Goal: Information Seeking & Learning: Learn about a topic

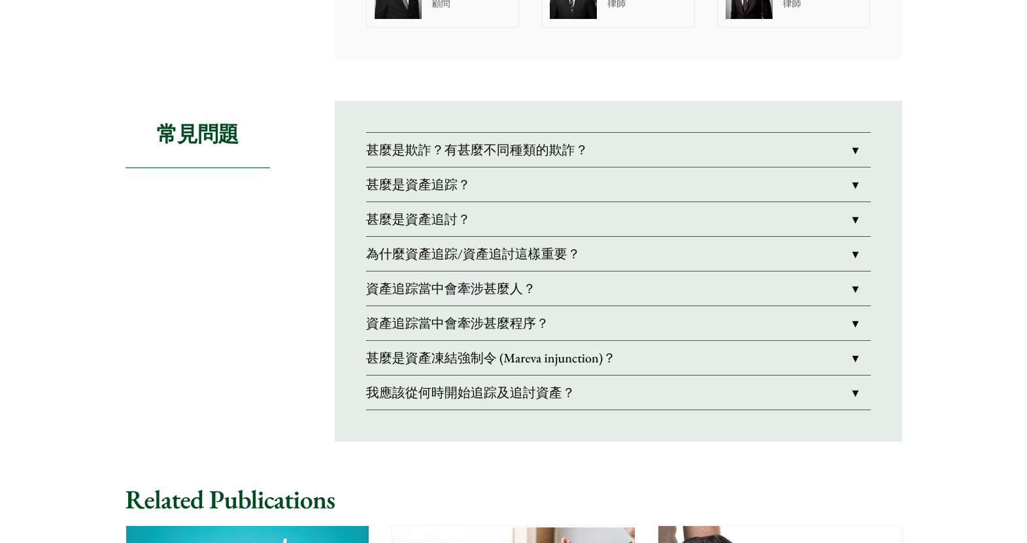
scroll to position [1046, 0]
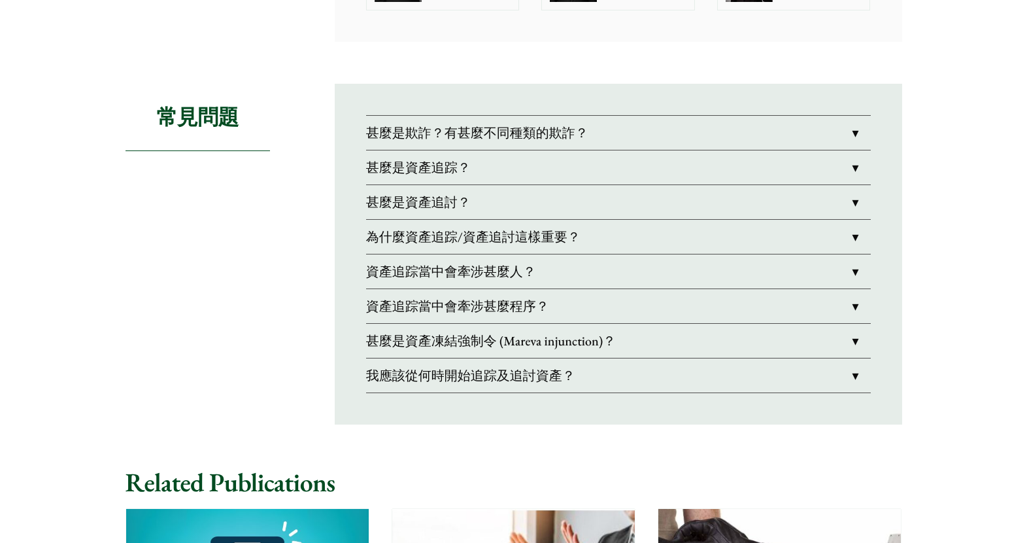
click at [413, 167] on link "甚麼是資產追踪？" at bounding box center [618, 167] width 505 height 34
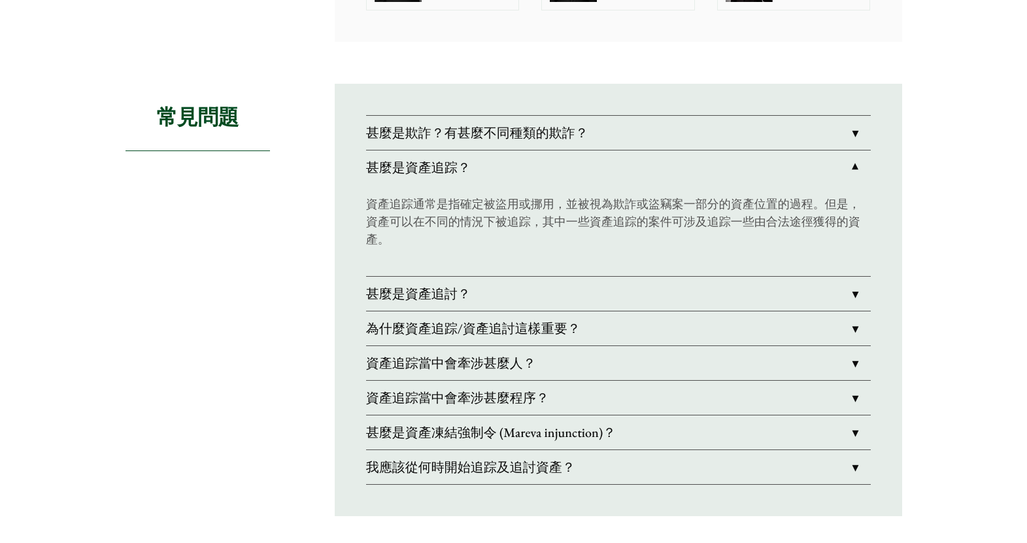
click at [413, 167] on link "甚麼是資產追踪？" at bounding box center [618, 167] width 505 height 34
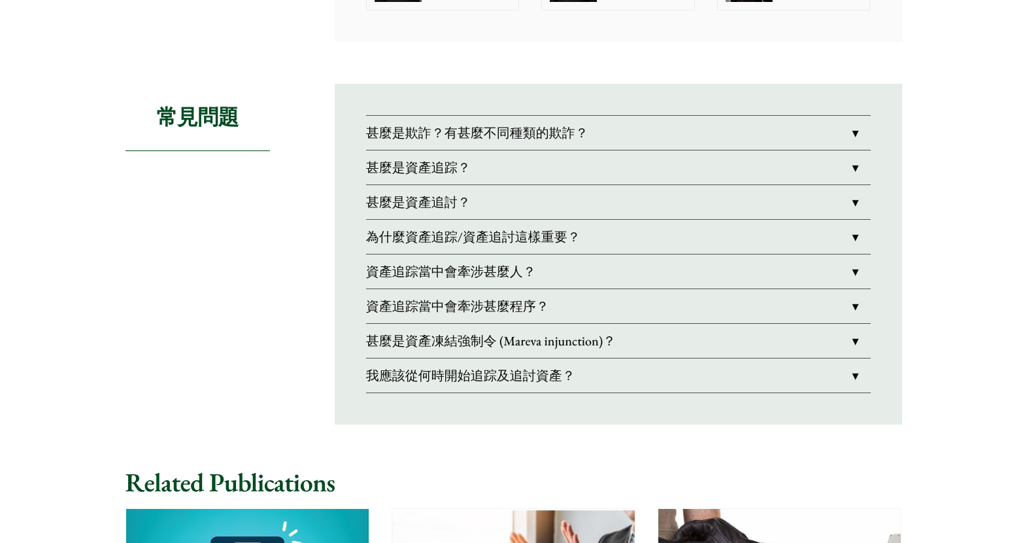
click at [402, 211] on link "甚麼是資產追討？" at bounding box center [618, 202] width 505 height 34
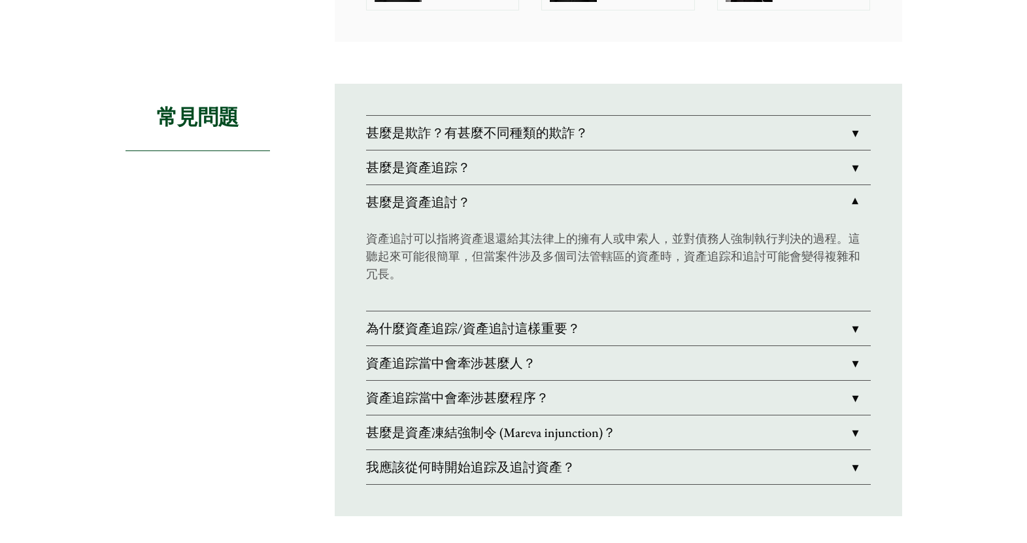
click at [402, 211] on link "甚麼是資產追討？" at bounding box center [618, 202] width 505 height 34
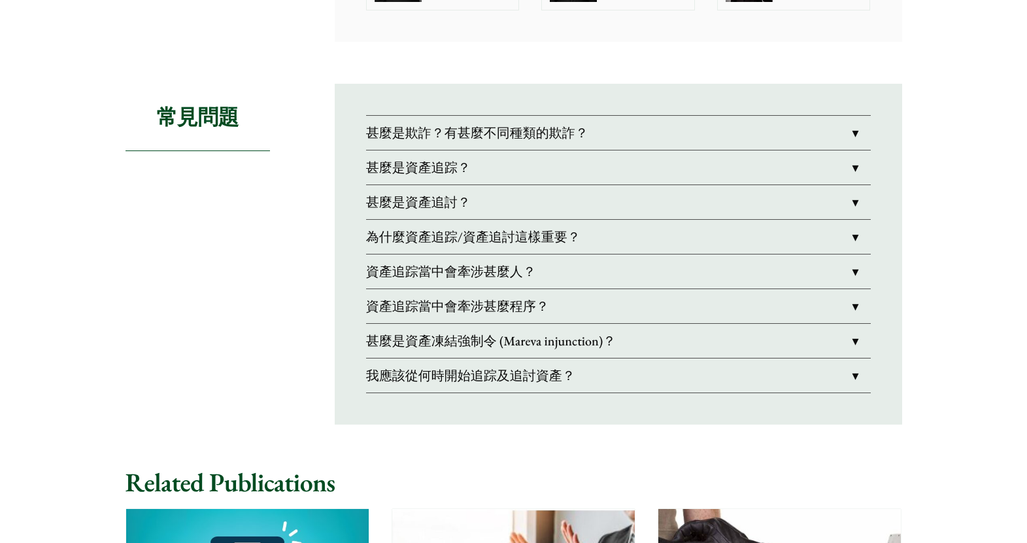
click at [387, 202] on link "甚麼是資產追討？" at bounding box center [618, 202] width 505 height 34
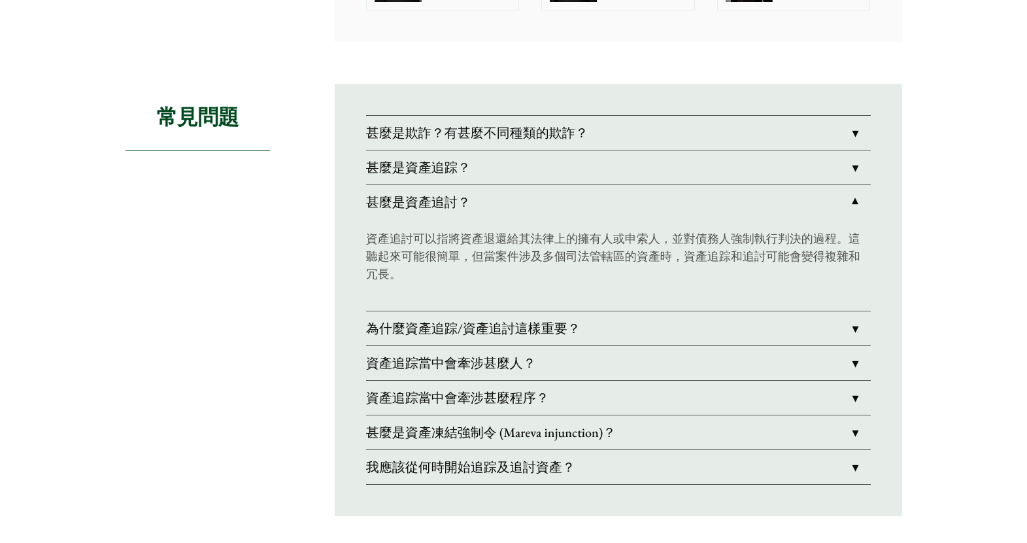
click at [387, 202] on link "甚麼是資產追討？" at bounding box center [618, 202] width 505 height 34
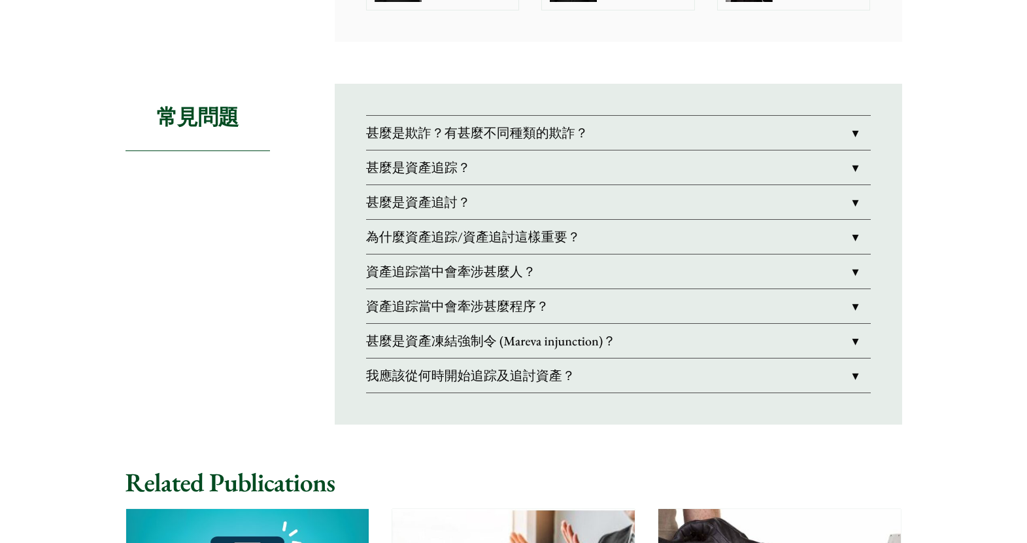
click at [389, 238] on link "為什麼資產追踪/資產追討這樣重要？" at bounding box center [618, 237] width 505 height 34
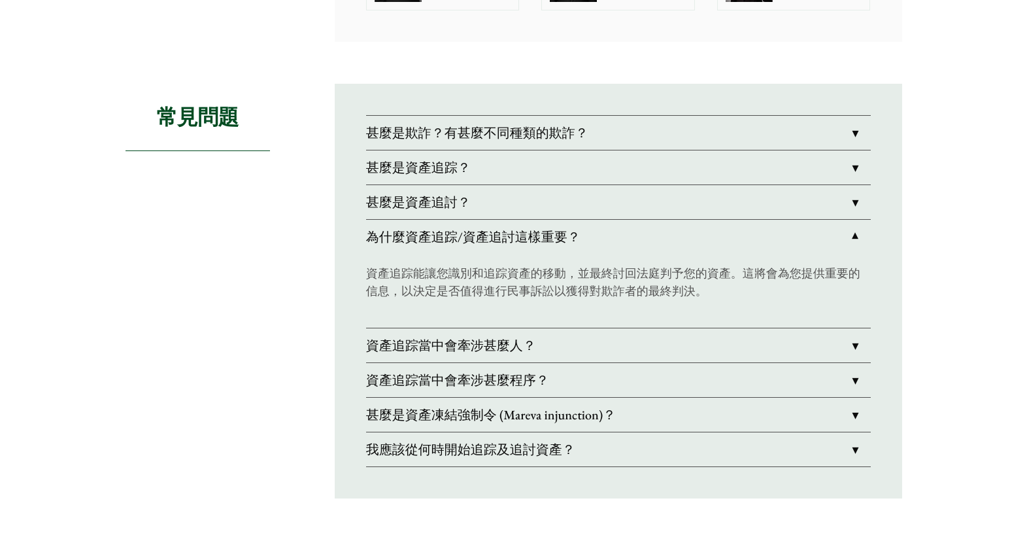
click at [389, 238] on link "為什麼資產追踪/資產追討這樣重要？" at bounding box center [618, 237] width 505 height 34
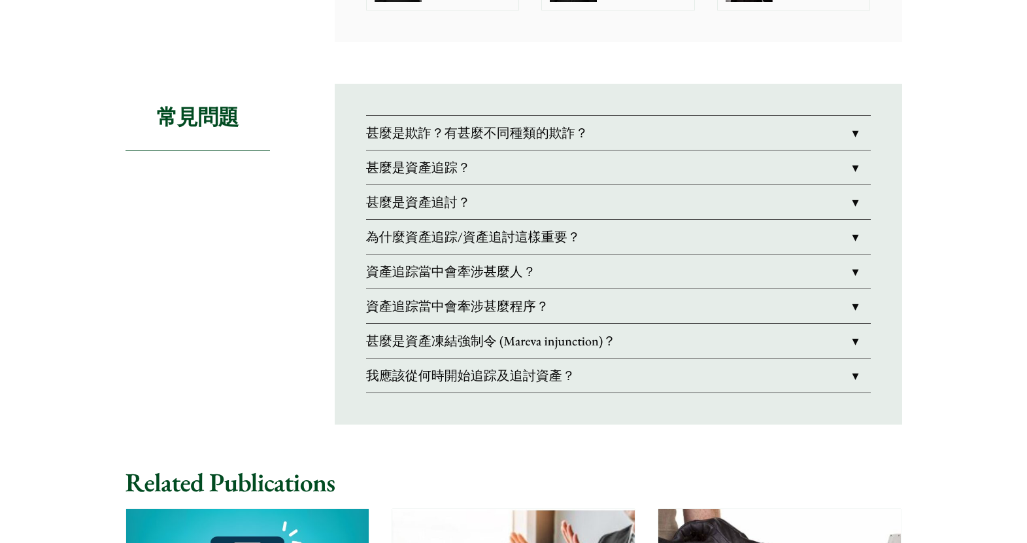
click at [393, 269] on link "資產追踪當中會牽涉甚麼人？" at bounding box center [618, 271] width 505 height 34
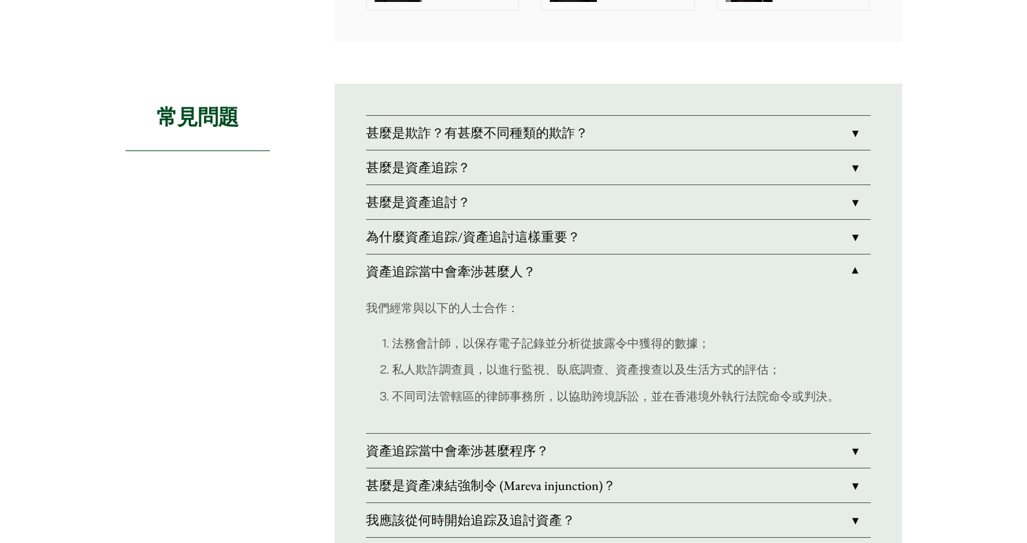
click at [393, 269] on link "資產追踪當中會牽涉甚麼人？" at bounding box center [618, 271] width 505 height 34
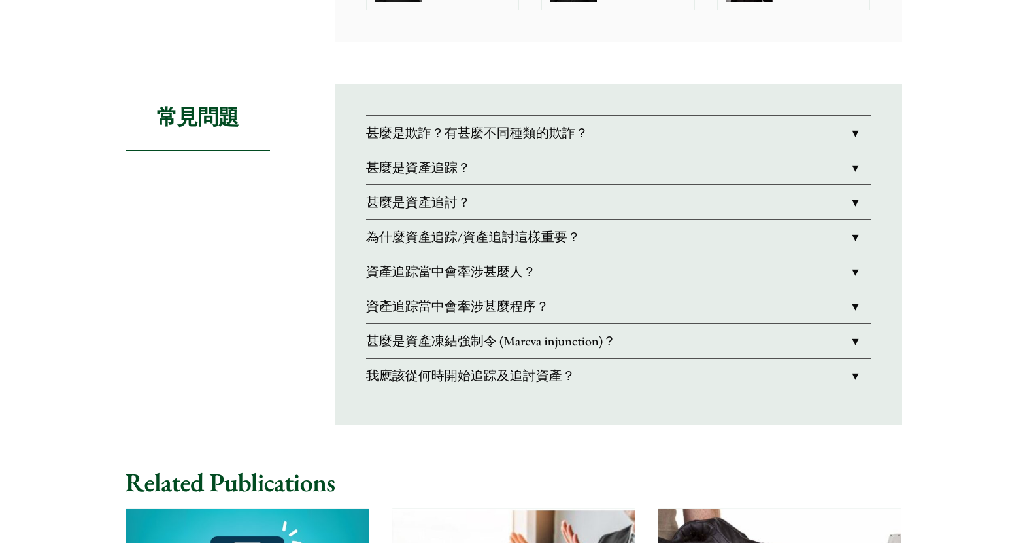
click at [390, 311] on link "資產追踪當中會牽涉甚麼程序？" at bounding box center [618, 306] width 505 height 34
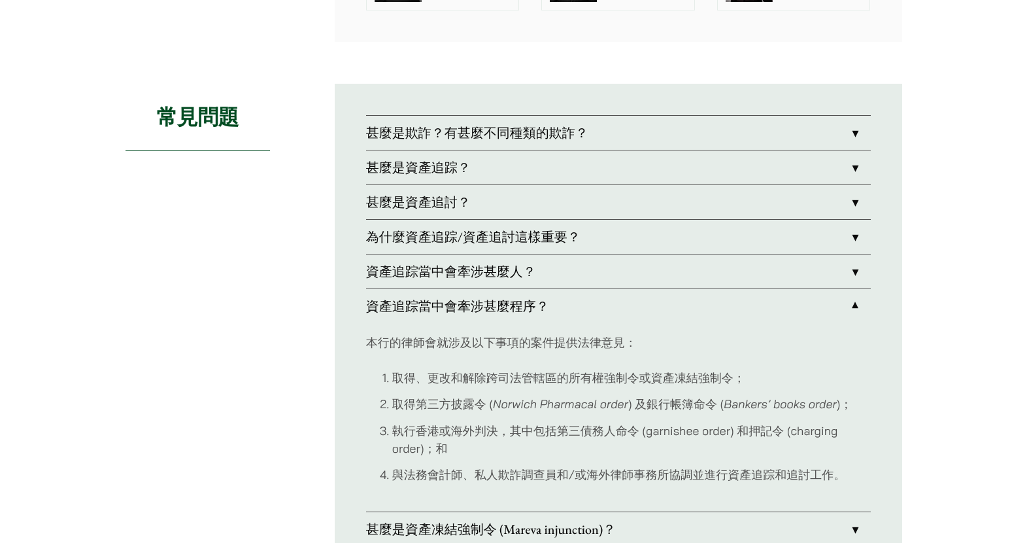
click at [390, 311] on link "資產追踪當中會牽涉甚麼程序？" at bounding box center [618, 306] width 505 height 34
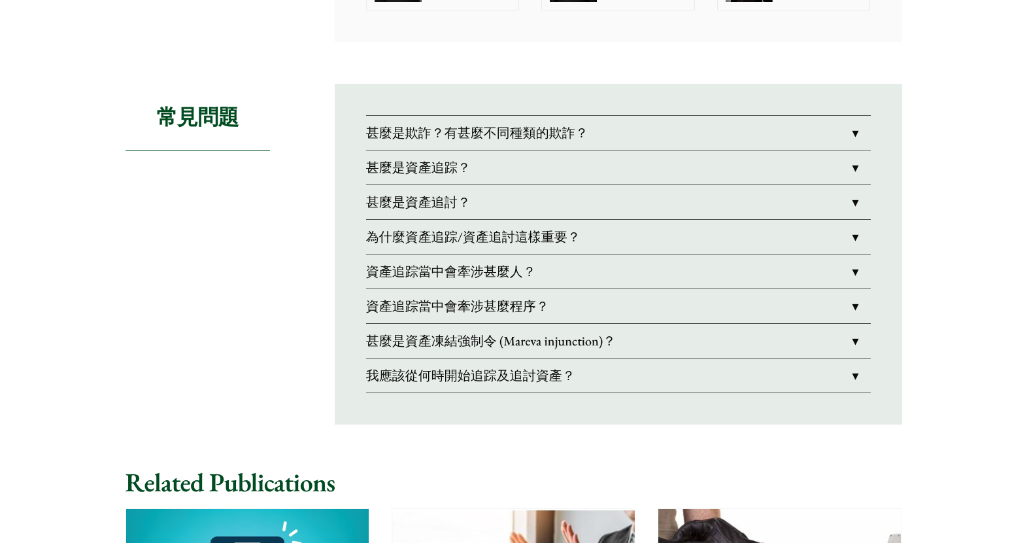
click at [389, 339] on link "甚麼是資產凍結強制令 (Mareva injunction)？" at bounding box center [618, 341] width 505 height 34
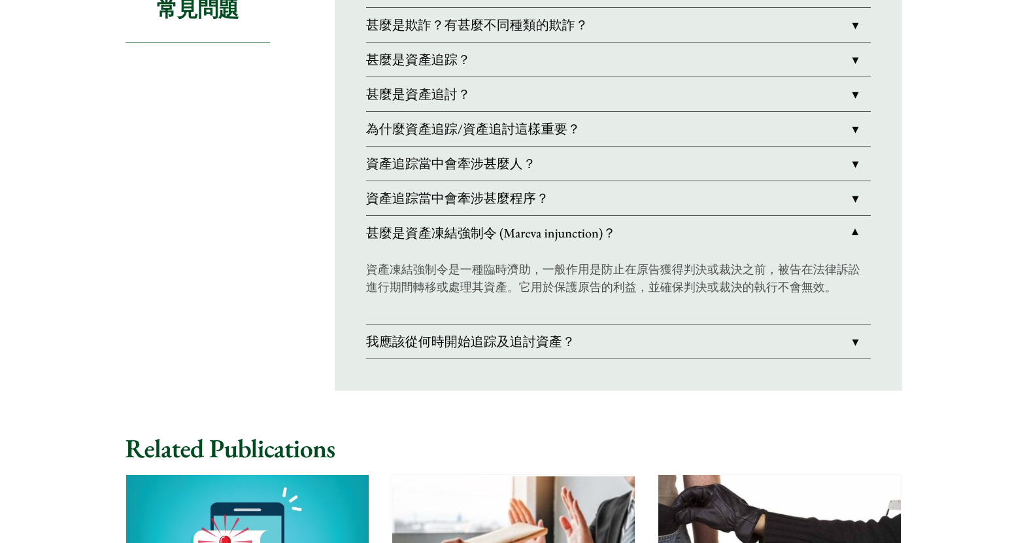
scroll to position [1177, 0]
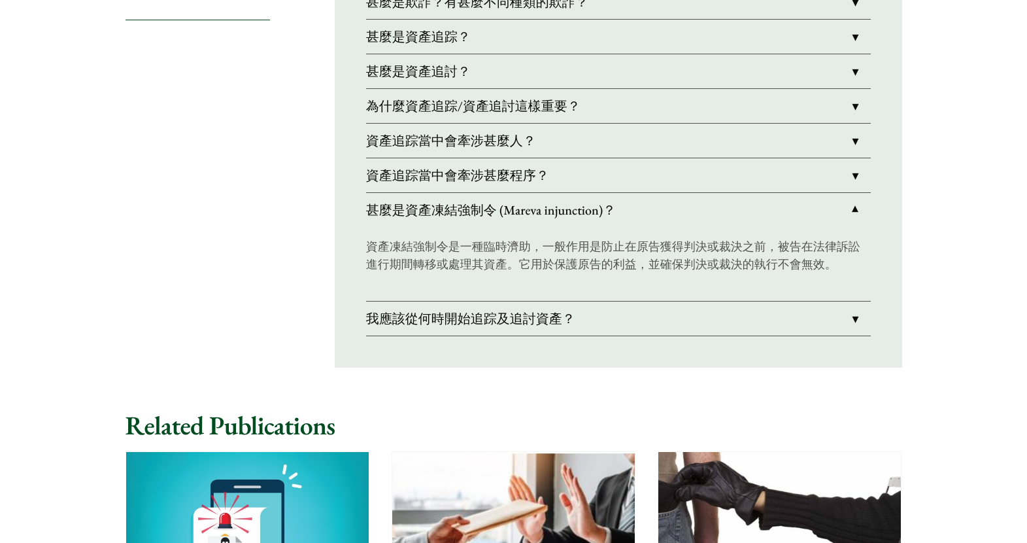
click at [392, 320] on link "我應該從何時開始追踪及追討資產？" at bounding box center [618, 318] width 505 height 34
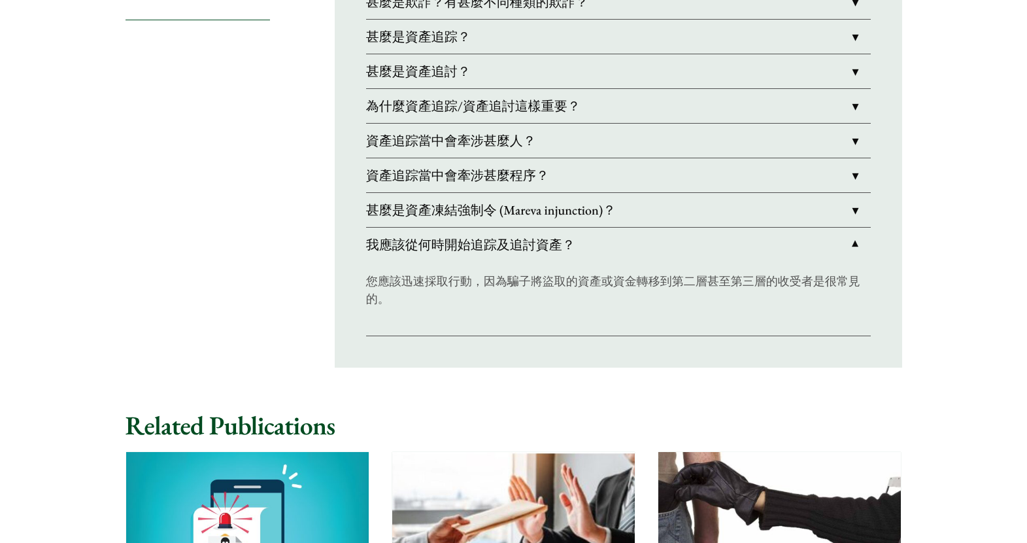
click at [253, 284] on div "常見問題" at bounding box center [220, 160] width 188 height 415
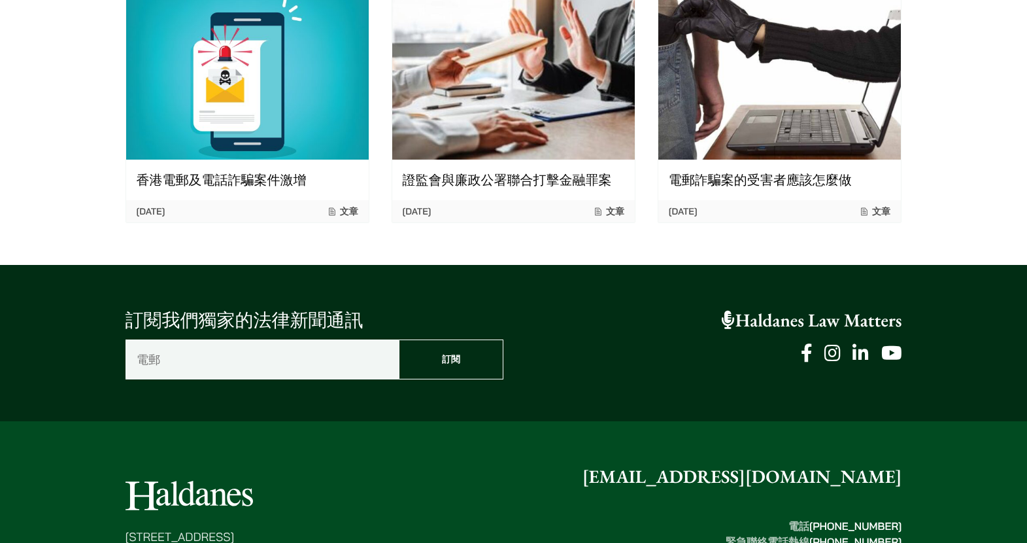
scroll to position [1635, 0]
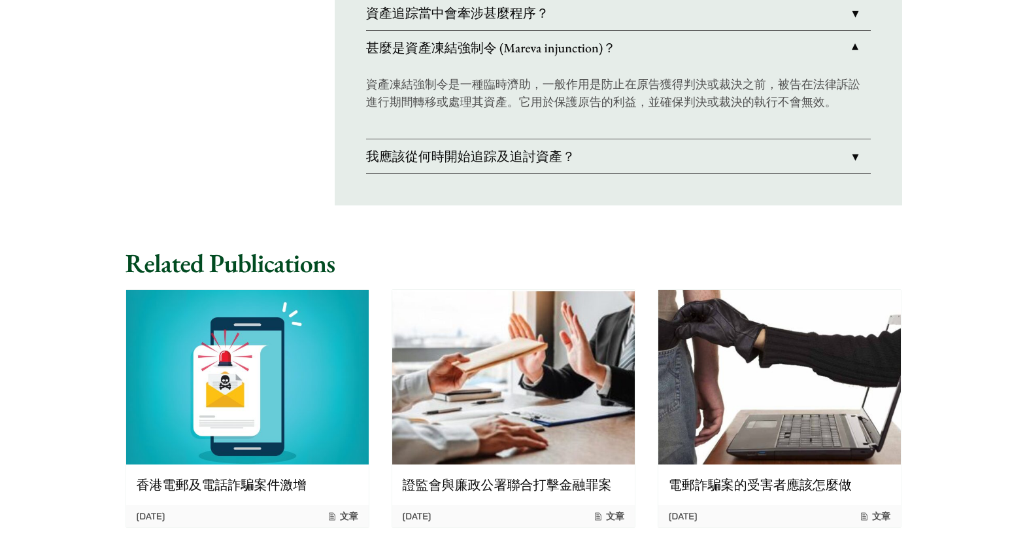
scroll to position [1161, 0]
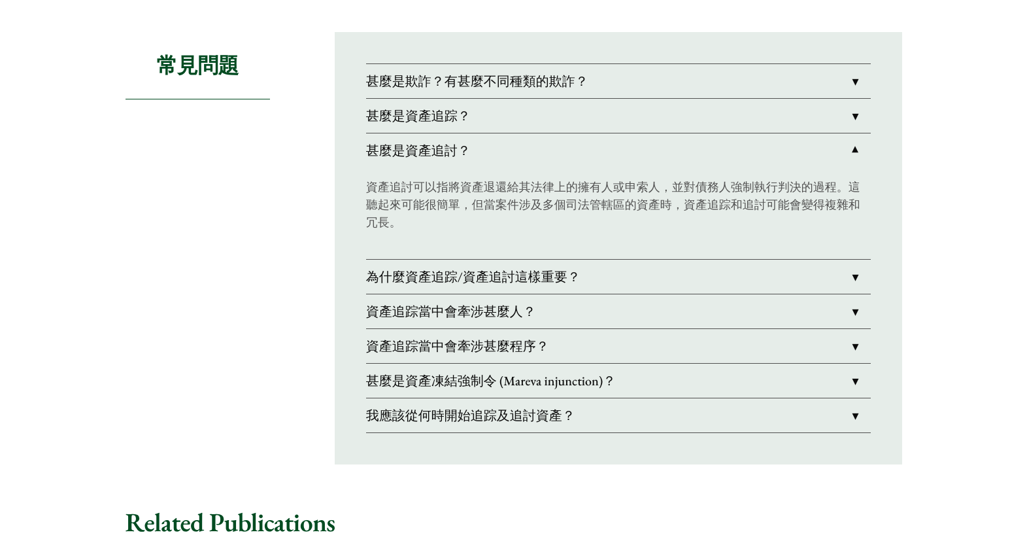
scroll to position [1046, 0]
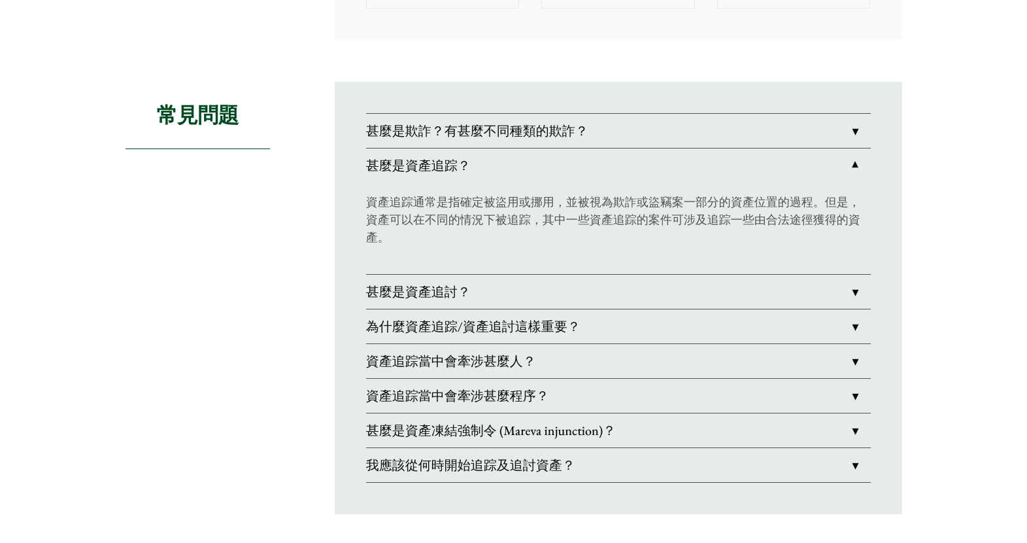
scroll to position [1046, 0]
